Goal: Task Accomplishment & Management: Manage account settings

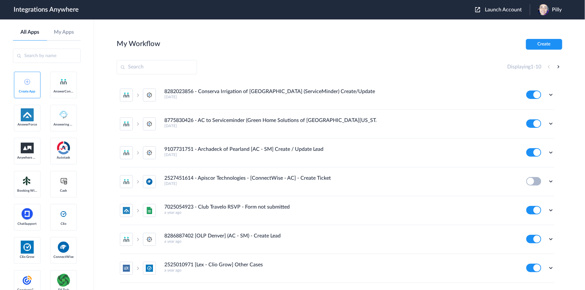
click at [496, 8] on span "Launch Account" at bounding box center [503, 9] width 37 height 5
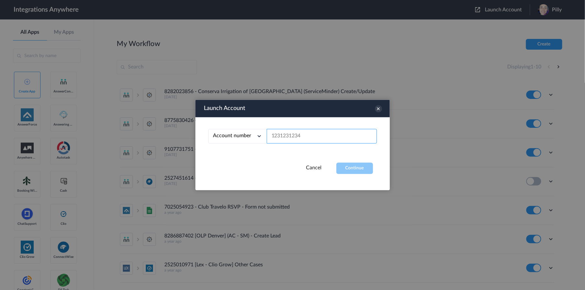
click at [316, 129] on input "text" at bounding box center [322, 136] width 110 height 15
paste input "8774353204"
click at [355, 173] on button "Continue" at bounding box center [355, 168] width 37 height 11
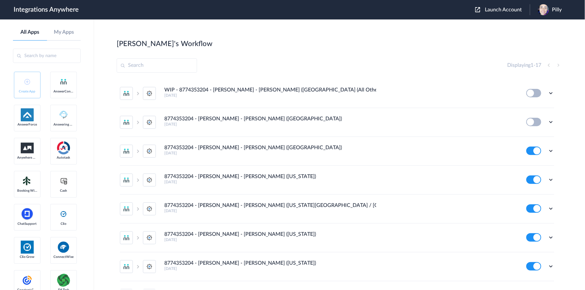
scroll to position [36, 0]
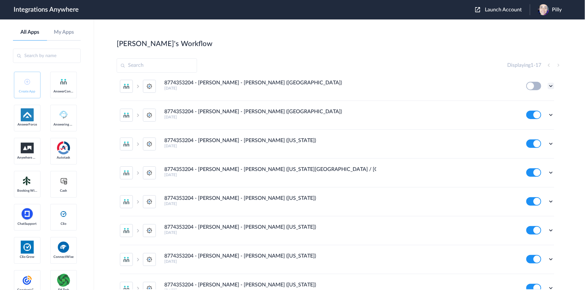
click at [548, 85] on icon at bounding box center [551, 86] width 6 height 6
click at [531, 124] on span "Delete" at bounding box center [531, 125] width 13 height 5
click at [535, 125] on li "Are you sure?" at bounding box center [533, 128] width 42 height 18
click at [548, 142] on icon at bounding box center [551, 143] width 6 height 6
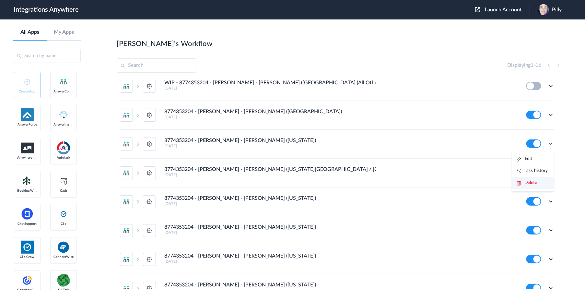
click at [537, 183] on li "Delete" at bounding box center [533, 183] width 42 height 12
click at [531, 184] on span "Are you sure?" at bounding box center [528, 185] width 23 height 10
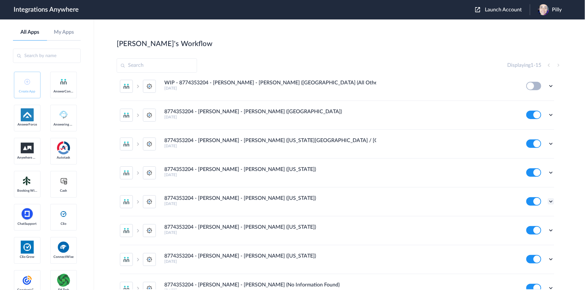
click at [548, 201] on icon at bounding box center [551, 201] width 6 height 6
click at [532, 240] on span "Delete" at bounding box center [531, 240] width 13 height 5
click at [531, 243] on li "Are you sure?" at bounding box center [533, 243] width 42 height 18
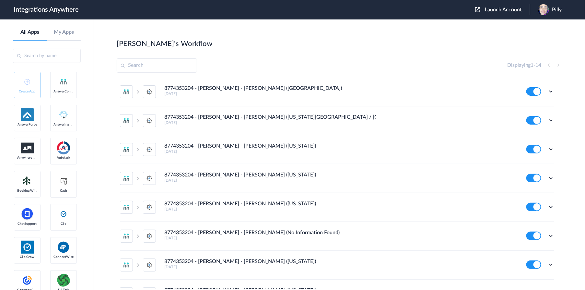
scroll to position [43, 0]
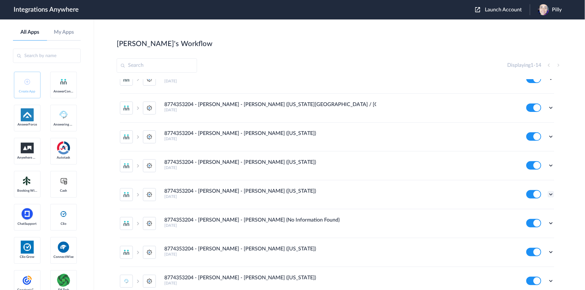
click at [548, 193] on icon at bounding box center [551, 194] width 6 height 6
click at [528, 234] on span "Delete" at bounding box center [531, 233] width 13 height 5
click at [527, 234] on span "Are you sure?" at bounding box center [528, 236] width 23 height 10
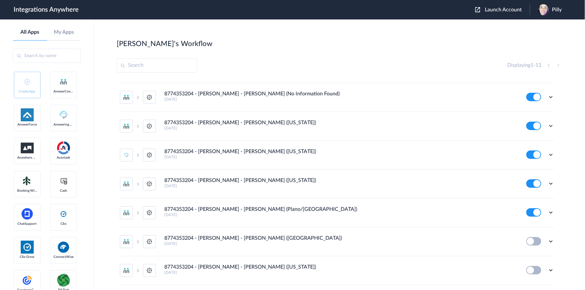
scroll to position [151, 0]
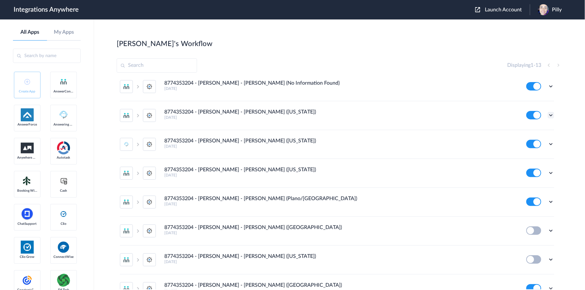
click at [548, 116] on icon at bounding box center [551, 115] width 6 height 6
click at [533, 153] on li "Delete" at bounding box center [533, 154] width 42 height 12
click at [519, 157] on li "Are you sure?" at bounding box center [533, 157] width 42 height 18
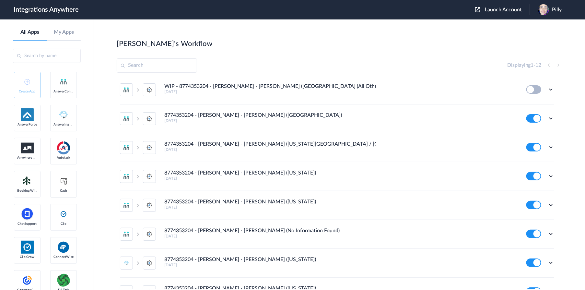
scroll to position [0, 0]
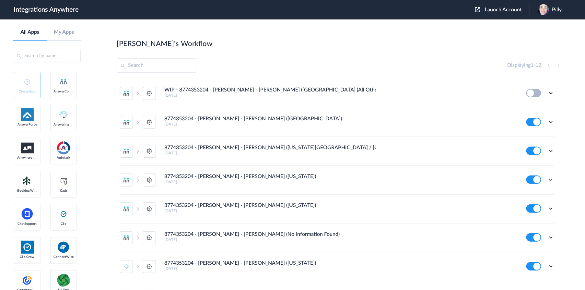
click at [558, 65] on div "Displaying 1 - 12" at bounding box center [534, 65] width 55 height 8
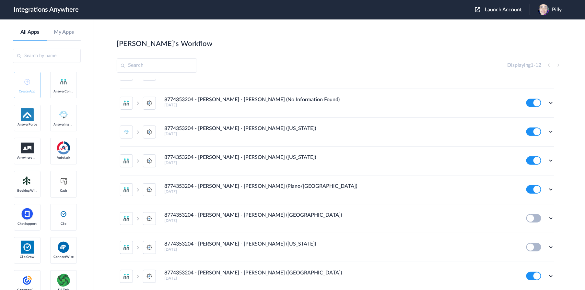
scroll to position [161, 0]
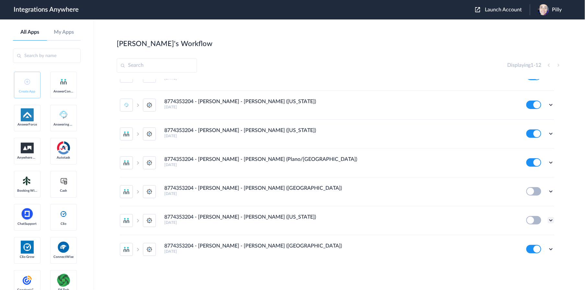
click at [548, 221] on icon at bounding box center [551, 220] width 6 height 6
click at [525, 257] on span "Delete" at bounding box center [531, 259] width 13 height 5
click at [525, 257] on span "Are you sure?" at bounding box center [528, 262] width 23 height 10
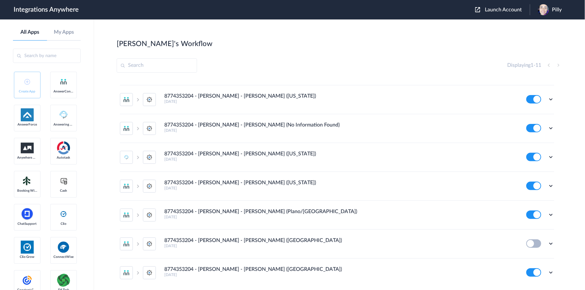
scroll to position [97, 0]
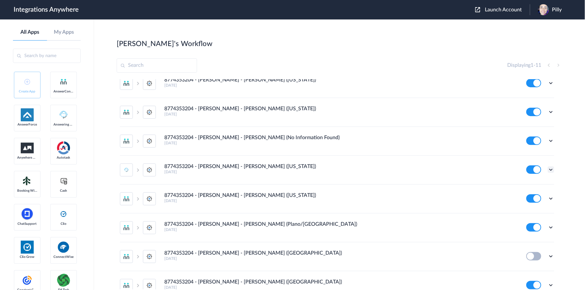
click at [548, 170] on icon at bounding box center [551, 169] width 6 height 6
click at [529, 210] on span "Delete" at bounding box center [531, 208] width 13 height 5
click at [524, 208] on span "Are you sure?" at bounding box center [528, 211] width 23 height 10
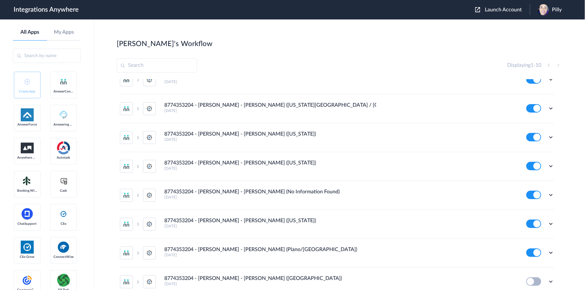
scroll to position [0, 0]
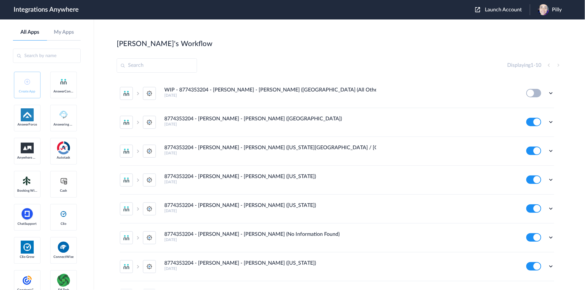
click at [494, 8] on span "Launch Account" at bounding box center [503, 9] width 37 height 5
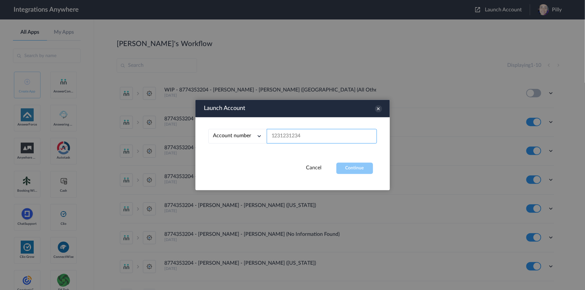
click at [285, 134] on input "text" at bounding box center [322, 136] width 110 height 15
click at [285, 133] on input "text" at bounding box center [322, 136] width 110 height 15
paste input "8774353204"
type input "8774353204"
click at [349, 170] on button "Continue" at bounding box center [355, 168] width 37 height 11
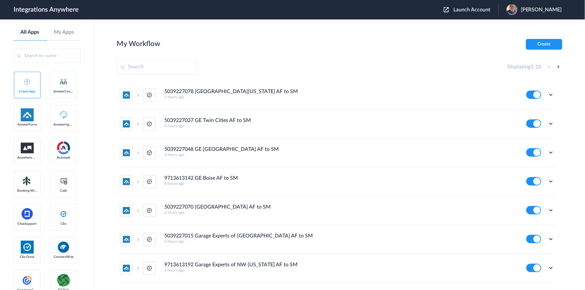
click at [112, 82] on main "My Workflow Create Displaying 1 - 10 5039227078 [GEOGRAPHIC_DATA][US_STATE] AF …" at bounding box center [339, 154] width 491 height 270
click at [471, 9] on span "Launch Account" at bounding box center [472, 9] width 37 height 5
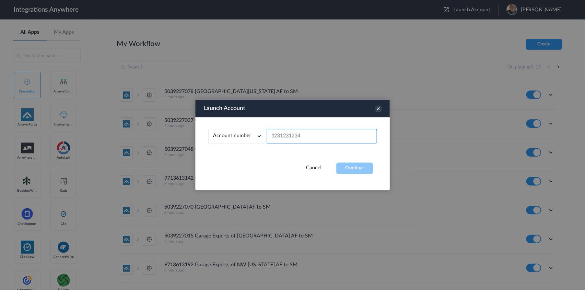
click at [335, 132] on input "text" at bounding box center [322, 136] width 110 height 15
paste input "8774353204"
type input "8774353204"
click at [351, 166] on button "Continue" at bounding box center [355, 168] width 37 height 11
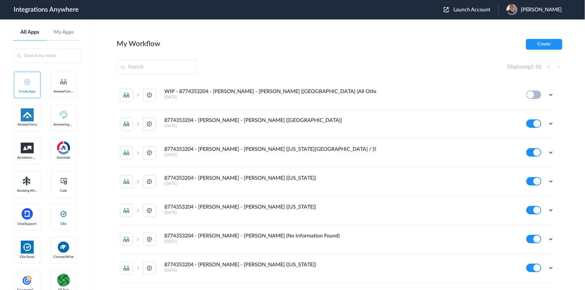
click at [105, 183] on main "My Workflow Create Displaying 1 - 10 WIP - 8774353204 - [PERSON_NAME] - [PERSON…" at bounding box center [339, 154] width 491 height 270
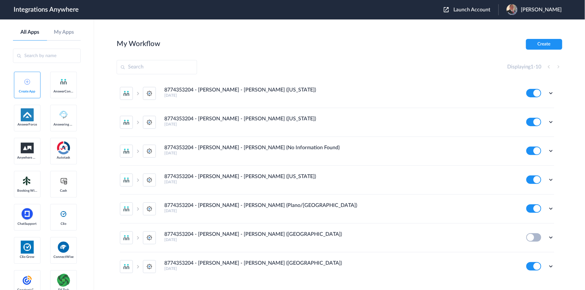
scroll to position [104, 0]
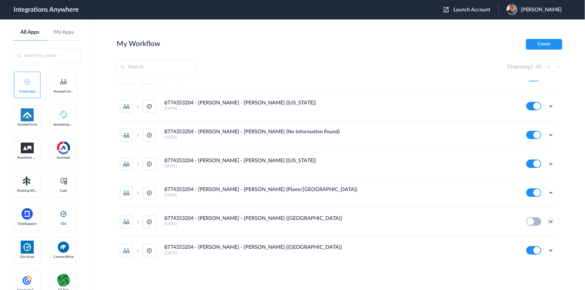
click at [548, 220] on icon at bounding box center [551, 221] width 6 height 6
click at [530, 259] on span "Delete" at bounding box center [531, 260] width 13 height 5
click at [529, 259] on span "Are you sure?" at bounding box center [528, 263] width 23 height 10
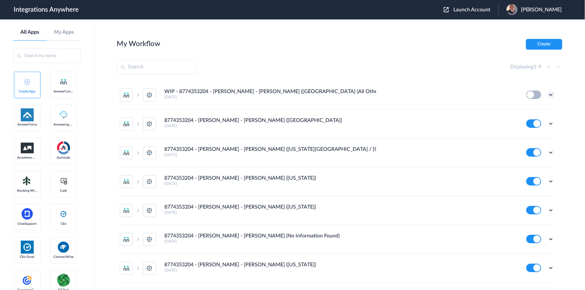
click at [548, 94] on icon at bounding box center [551, 94] width 6 height 6
click at [347, 72] on div "Displaying 1 - 9" at bounding box center [340, 67] width 446 height 14
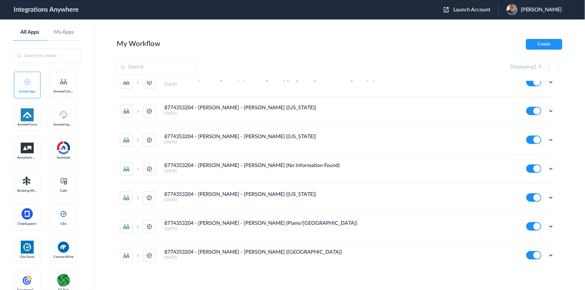
scroll to position [75, 0]
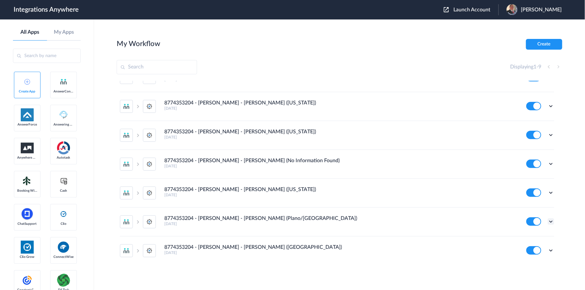
click at [548, 224] on icon at bounding box center [551, 221] width 6 height 6
click at [534, 234] on li "Edit" at bounding box center [533, 237] width 42 height 12
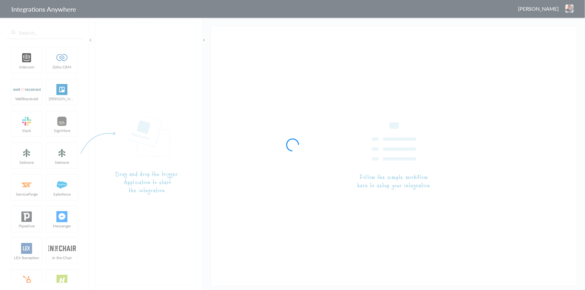
type input "8774353204 - [PERSON_NAME] - [PERSON_NAME] (Plano/[GEOGRAPHIC_DATA])"
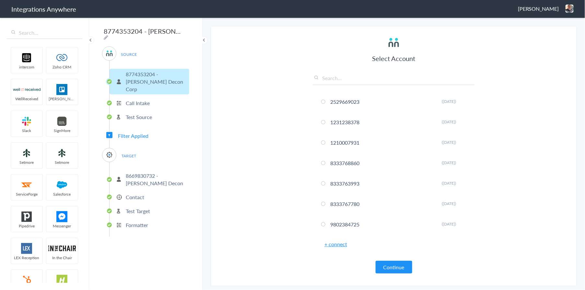
click at [137, 132] on span "Filter Applied" at bounding box center [133, 135] width 30 height 7
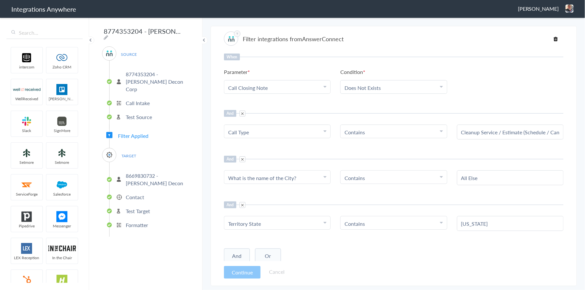
scroll to position [1, 0]
